Goal: Information Seeking & Learning: Find specific fact

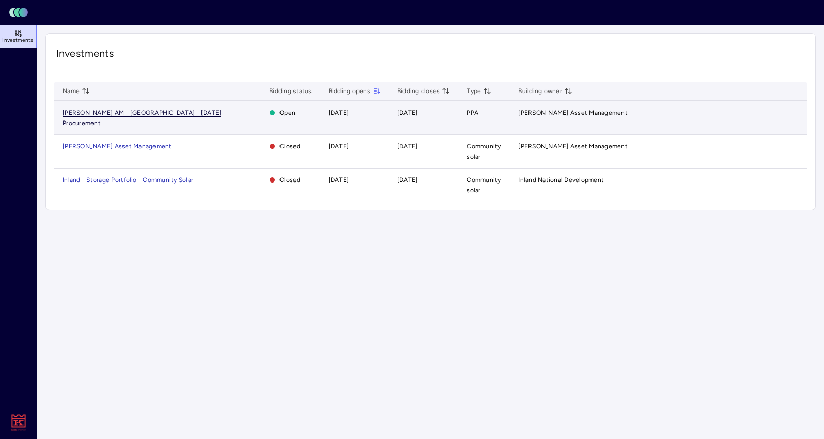
click at [209, 115] on span "[PERSON_NAME] AM - [GEOGRAPHIC_DATA] - [DATE] Procurement" at bounding box center [142, 118] width 159 height 18
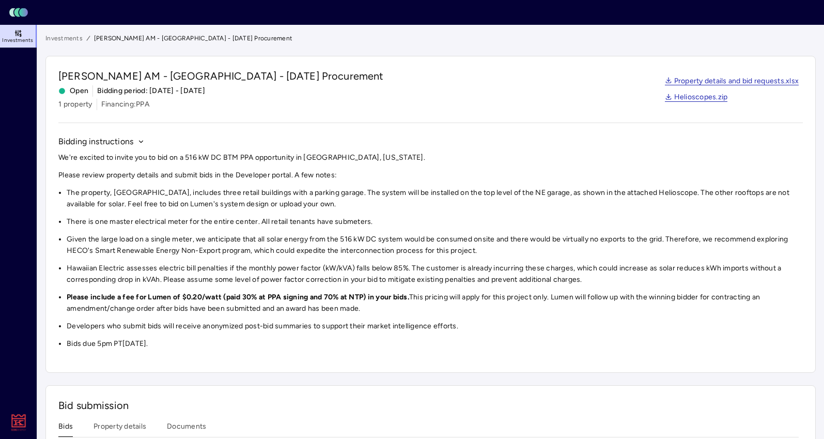
scroll to position [165, 0]
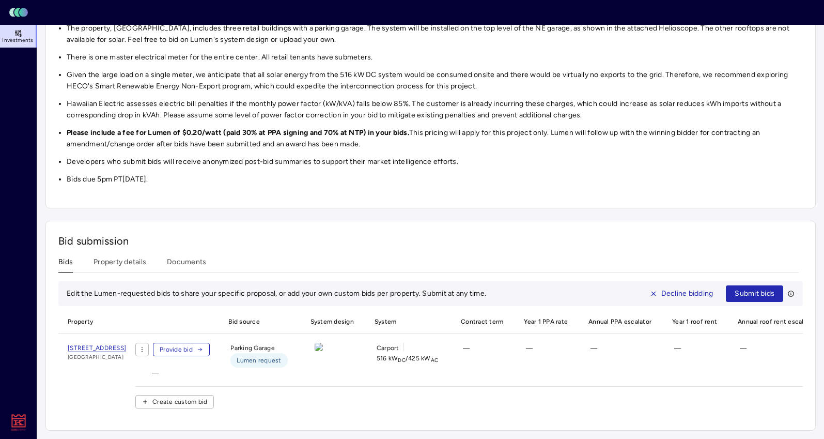
click at [323, 351] on img at bounding box center [319, 347] width 8 height 8
click at [323, 348] on img at bounding box center [319, 347] width 8 height 8
click at [287, 365] on span "Lumen request" at bounding box center [258, 360] width 57 height 14
click at [360, 358] on div at bounding box center [332, 355] width 56 height 25
click at [358, 358] on div at bounding box center [332, 355] width 56 height 25
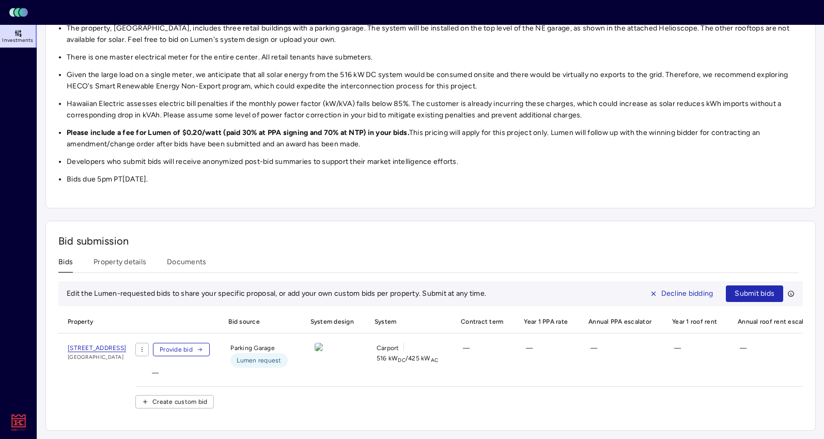
click at [323, 351] on img at bounding box center [319, 347] width 8 height 8
click at [399, 345] on span "Carport" at bounding box center [388, 348] width 23 height 10
click at [126, 344] on span "[STREET_ADDRESS]" at bounding box center [97, 348] width 58 height 8
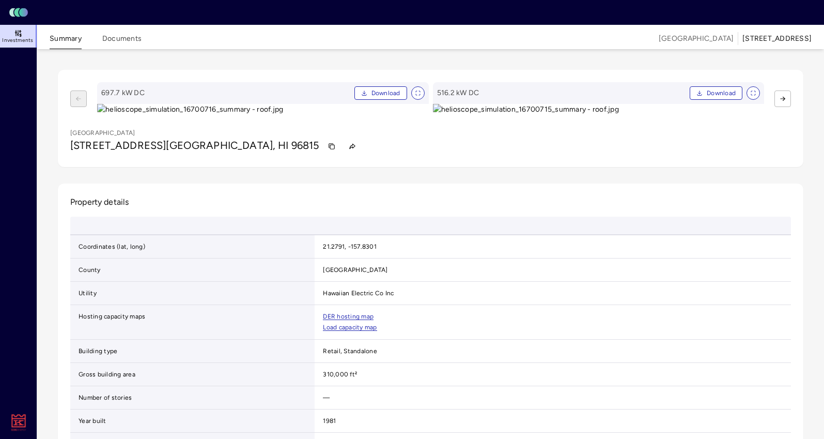
click at [386, 115] on img at bounding box center [263, 109] width 332 height 11
click at [156, 151] on span "[STREET_ADDRESS]" at bounding box center [118, 145] width 96 height 12
copy div "[STREET_ADDRESS]"
